Goal: Task Accomplishment & Management: Use online tool/utility

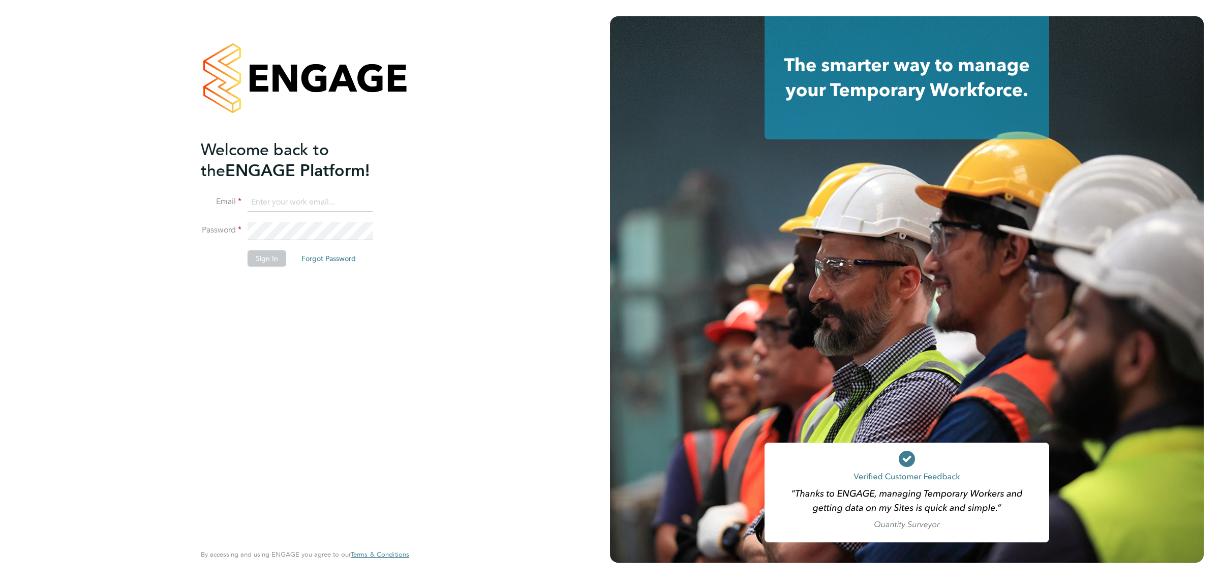
type input "[PERSON_NAME][EMAIL_ADDRESS][PERSON_NAME][PERSON_NAME][DOMAIN_NAME]"
click at [257, 259] on button "Sign In" at bounding box center [267, 258] width 39 height 16
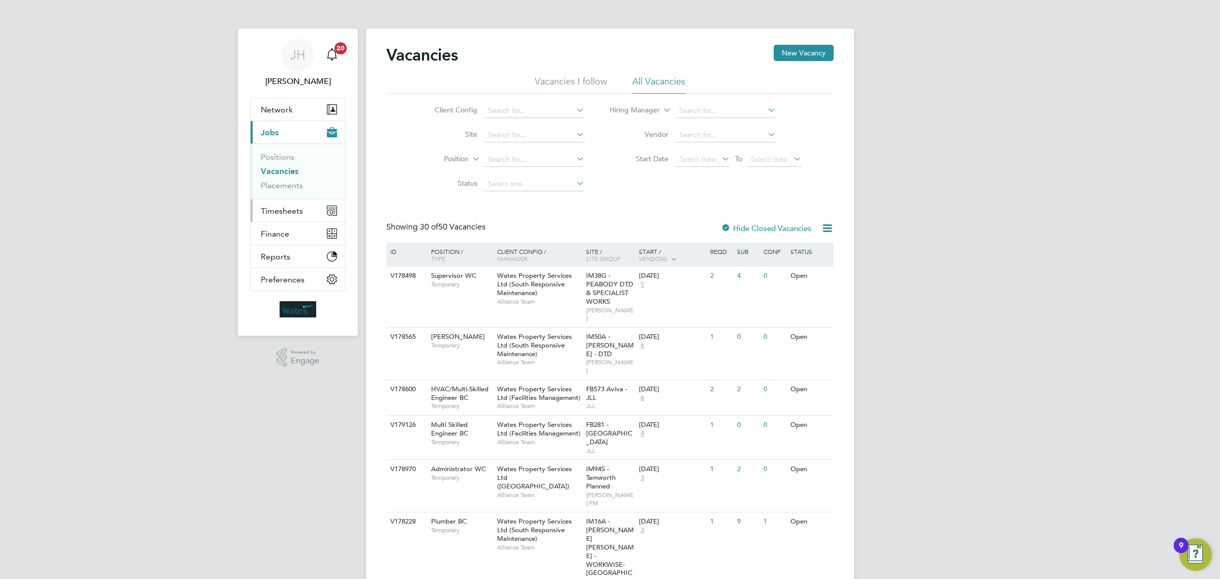
click at [287, 213] on span "Timesheets" at bounding box center [282, 211] width 42 height 10
click at [286, 196] on link "Expenses" at bounding box center [278, 194] width 35 height 10
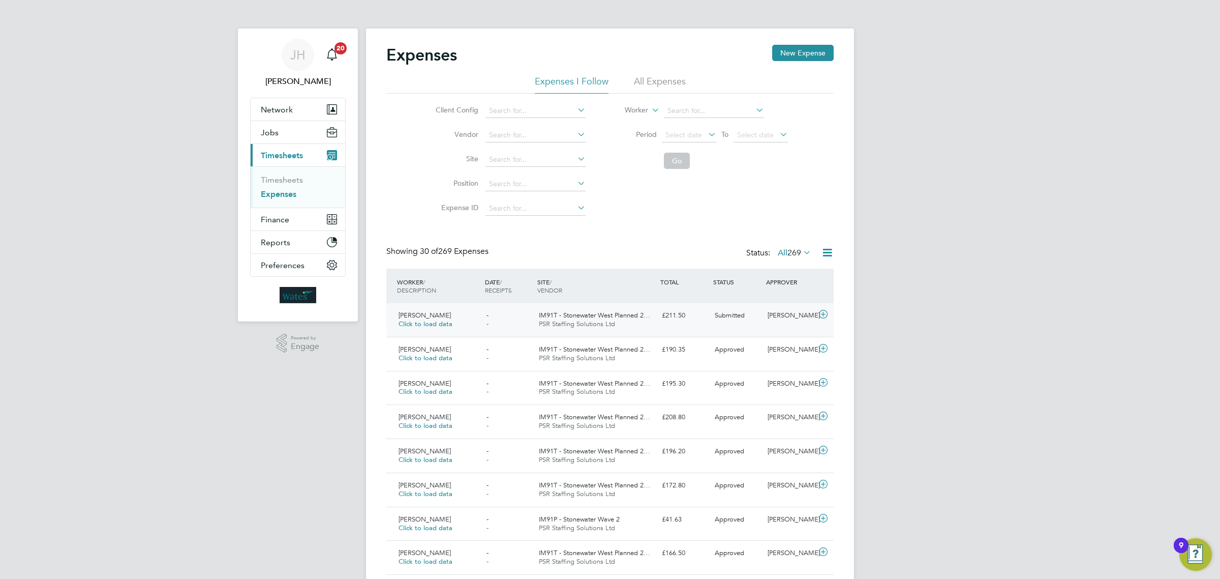
click at [824, 313] on icon at bounding box center [823, 314] width 13 height 8
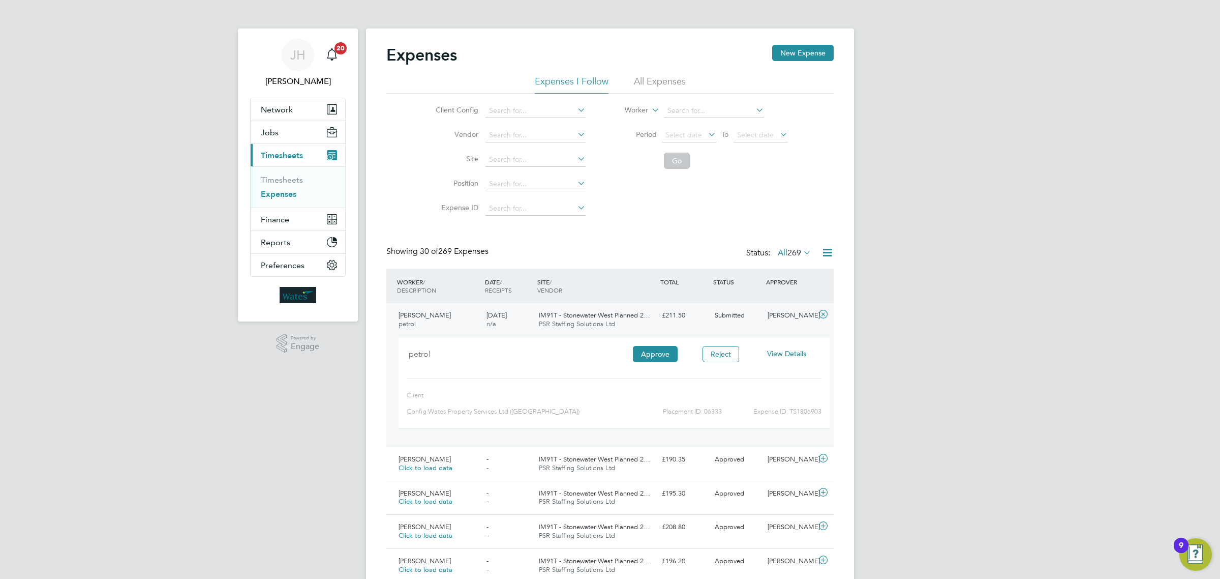
click at [790, 354] on span "View Details" at bounding box center [786, 353] width 39 height 9
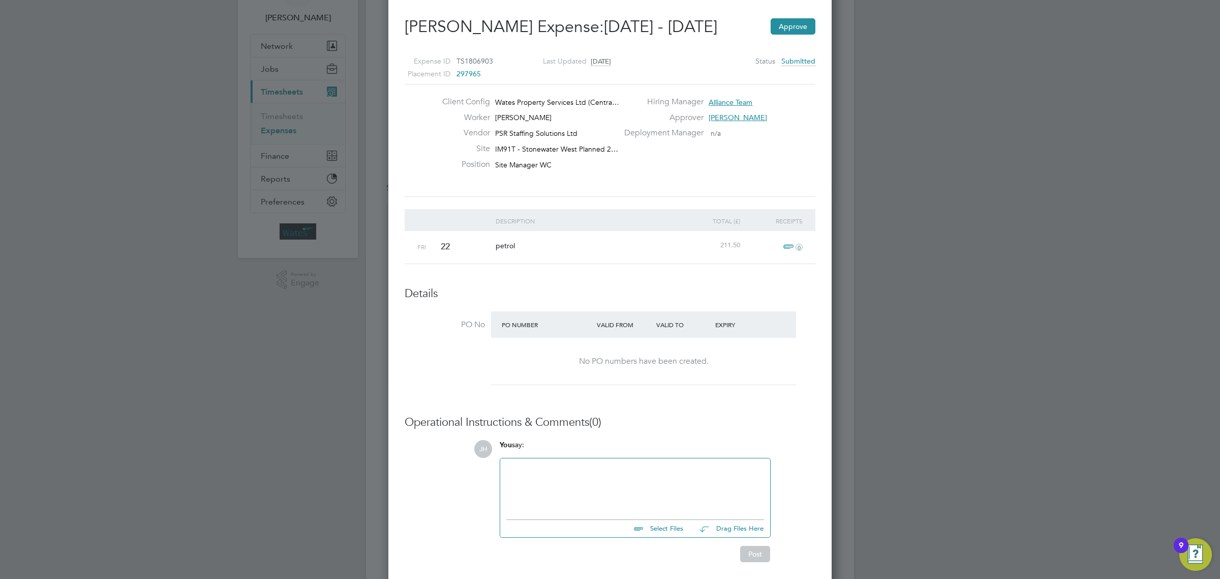
click at [653, 531] on input "file" at bounding box center [688, 527] width 153 height 14
type input "C:\fakepath\Screenshot 2025-08-28 073322.jpg"
click at [756, 565] on button "Post" at bounding box center [755, 563] width 30 height 16
click at [791, 31] on button "Approve" at bounding box center [793, 26] width 45 height 16
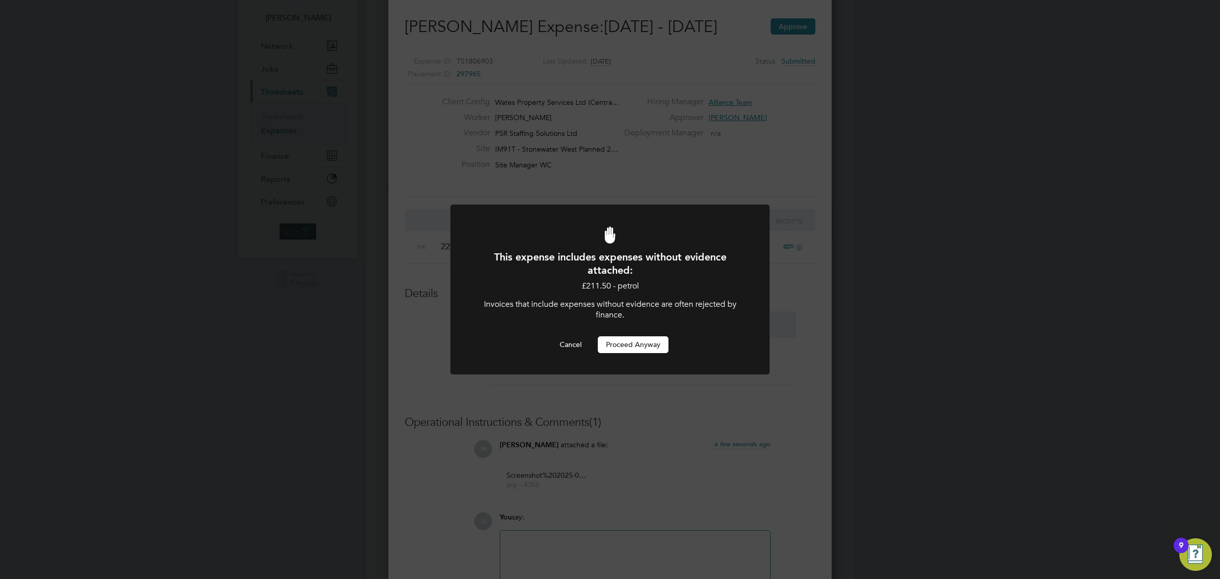
click at [646, 344] on button "Proceed Anyway" at bounding box center [633, 344] width 71 height 16
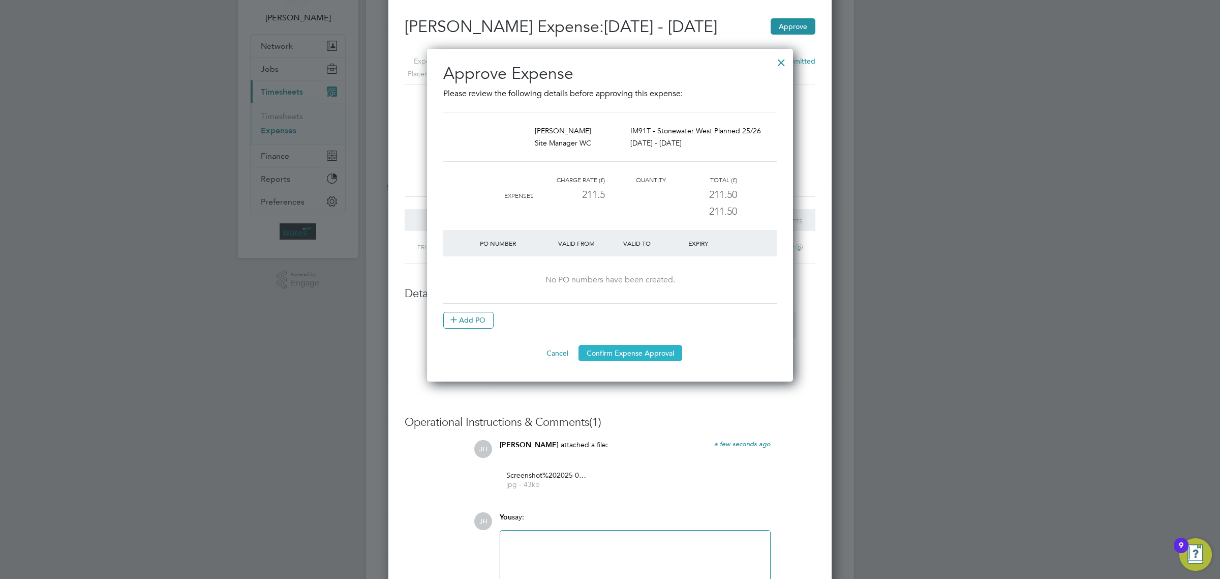
click at [639, 354] on button "Confirm Expense Approval" at bounding box center [631, 353] width 104 height 16
